Goal: Transaction & Acquisition: Purchase product/service

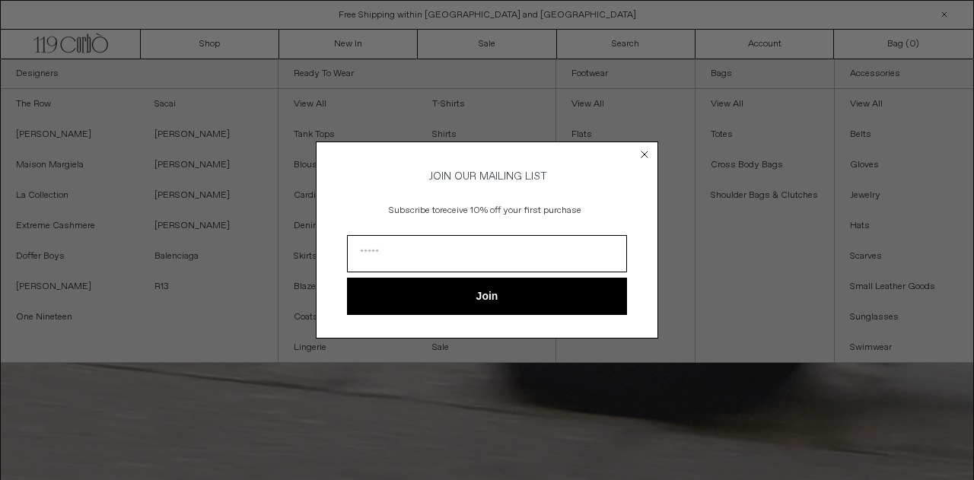
click at [644, 152] on icon "Close dialog" at bounding box center [645, 155] width 6 height 6
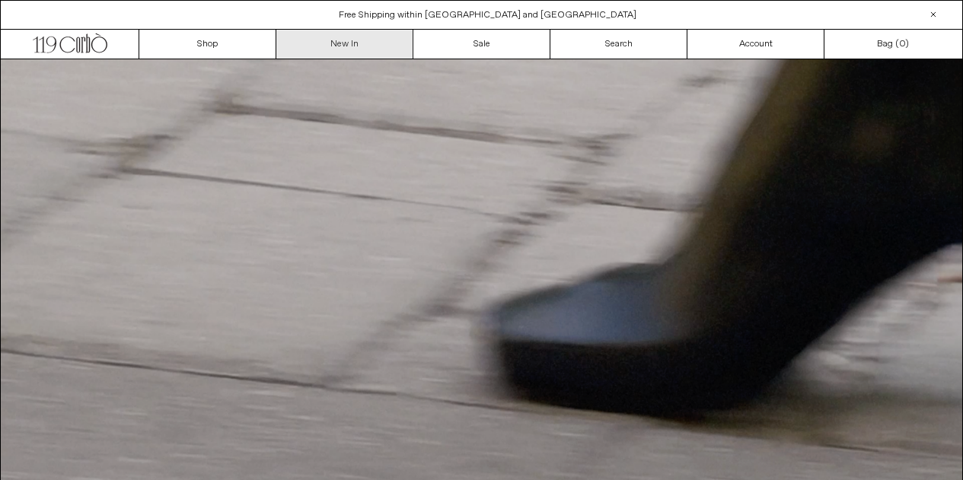
click at [345, 47] on link "New In" at bounding box center [344, 44] width 137 height 29
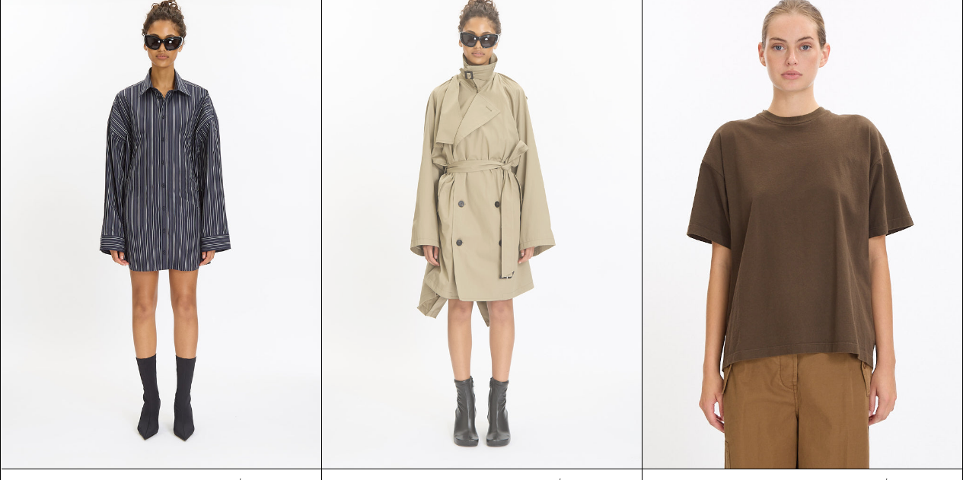
scroll to position [4289, 0]
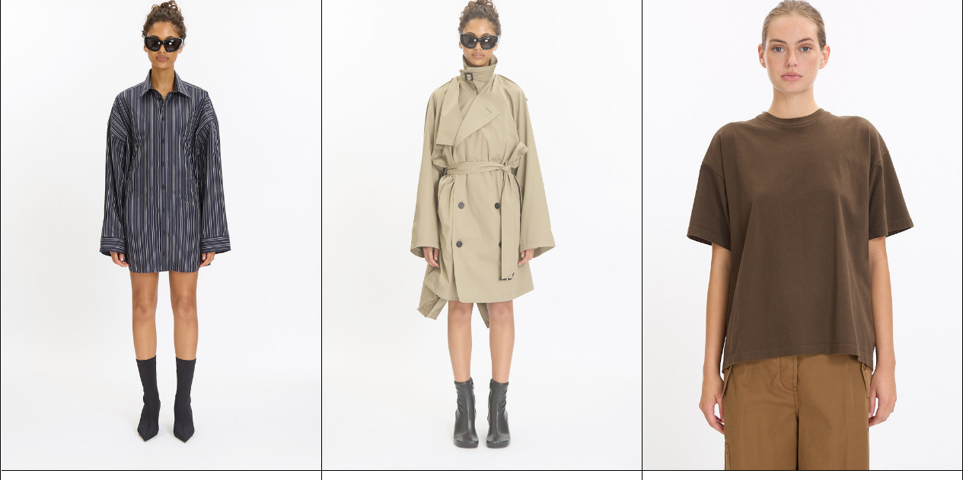
click at [506, 187] on at bounding box center [482, 231] width 320 height 480
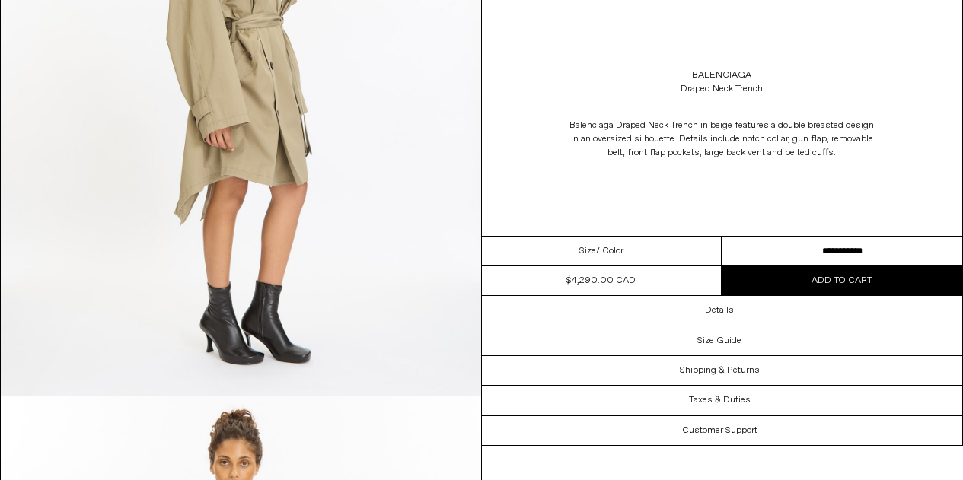
scroll to position [860, 0]
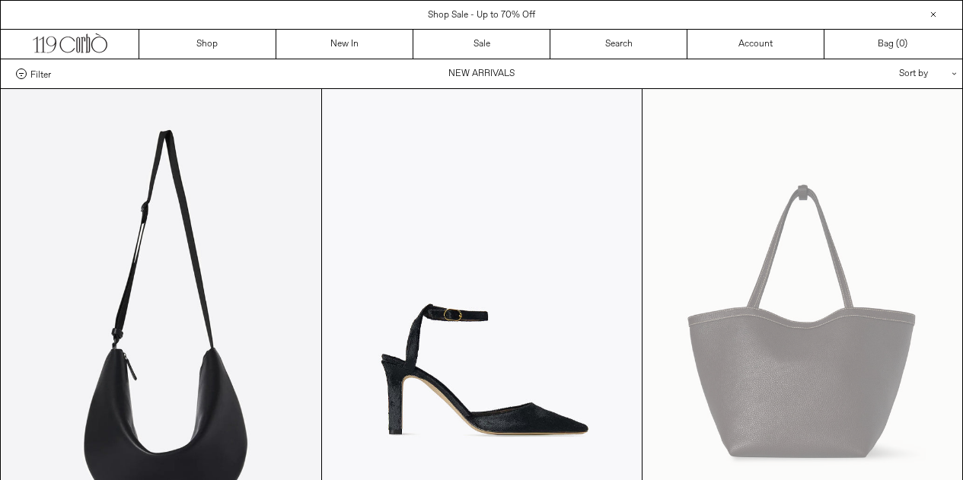
scroll to position [3888, 0]
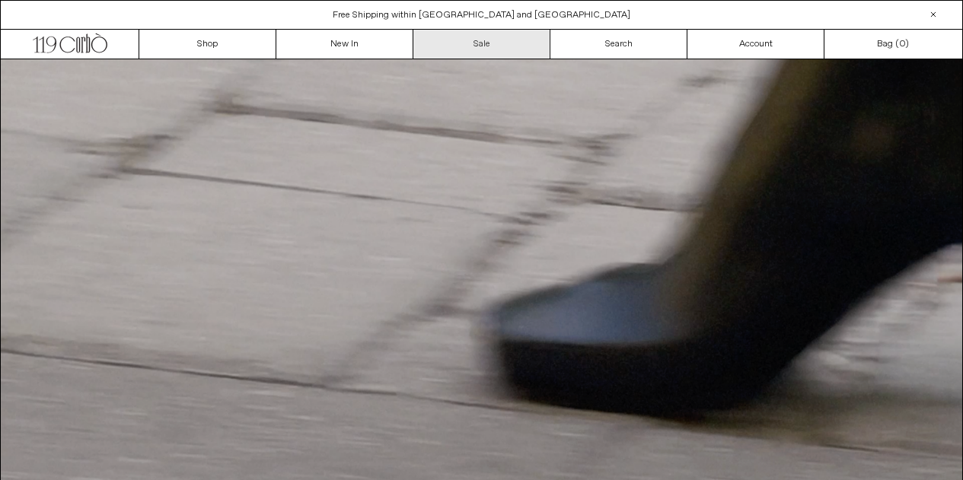
click at [484, 46] on link "Sale" at bounding box center [481, 44] width 137 height 29
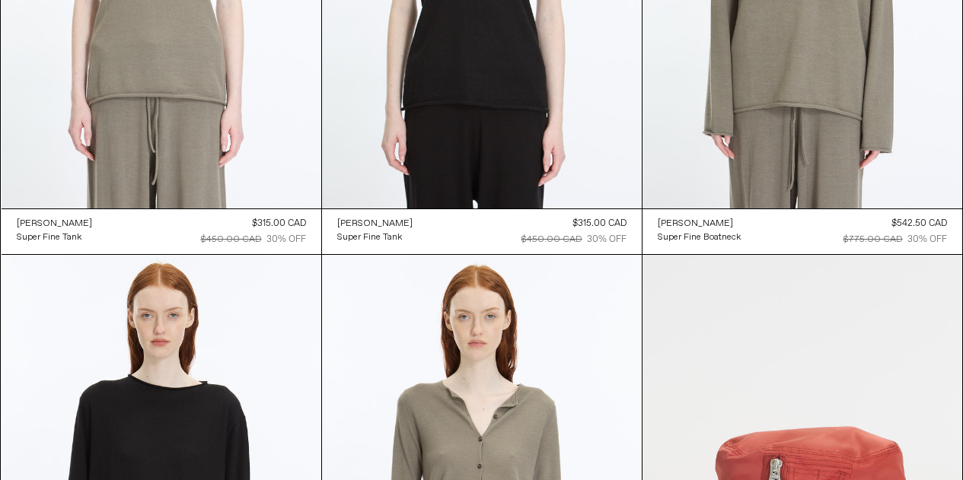
scroll to position [14056, 0]
